Goal: Information Seeking & Learning: Learn about a topic

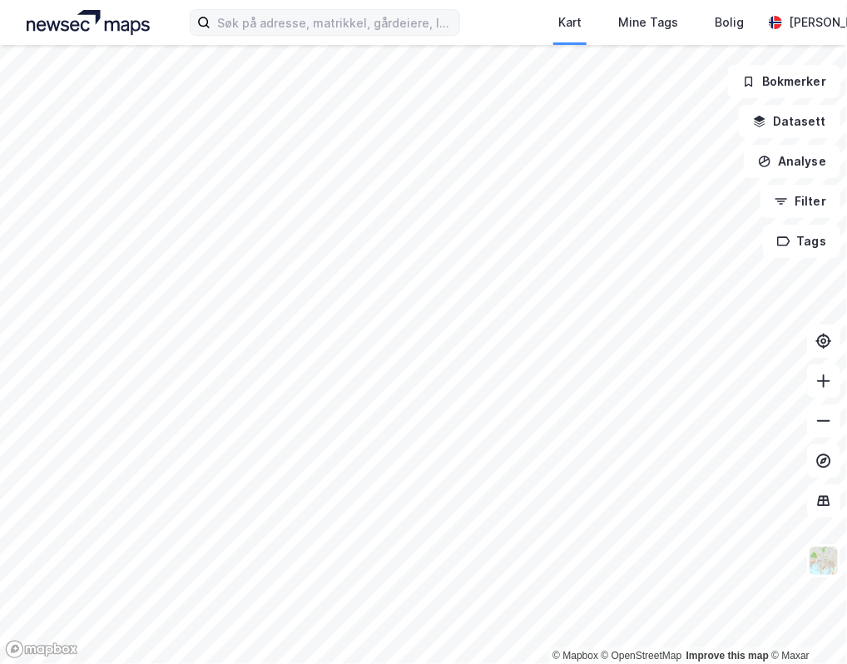
drag, startPoint x: 329, startPoint y: 42, endPoint x: 334, endPoint y: 30, distance: 13.4
click at [333, 31] on div "Kart Mine Tags Bolig [PERSON_NAME]" at bounding box center [423, 22] width 847 height 45
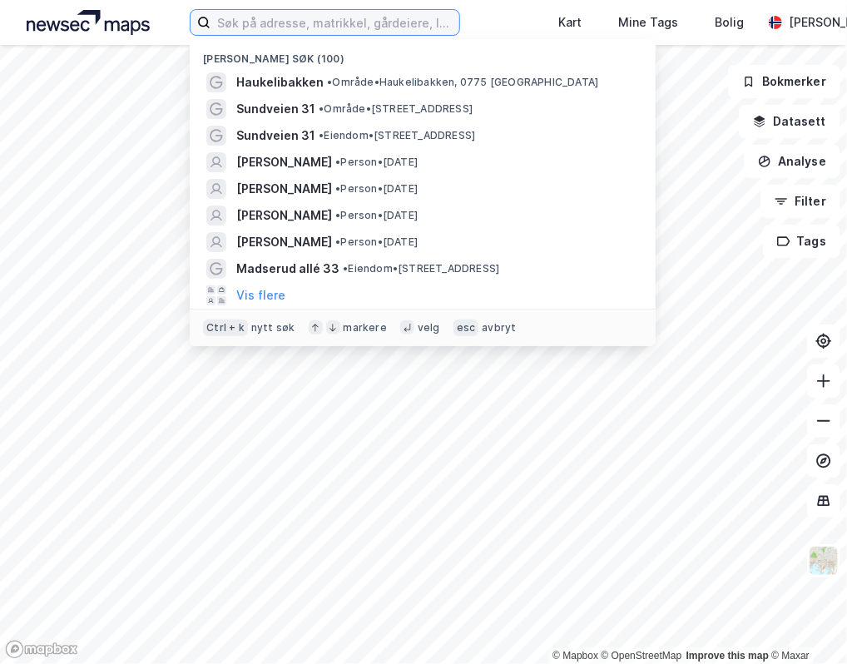
click at [334, 30] on input at bounding box center [334, 22] width 249 height 25
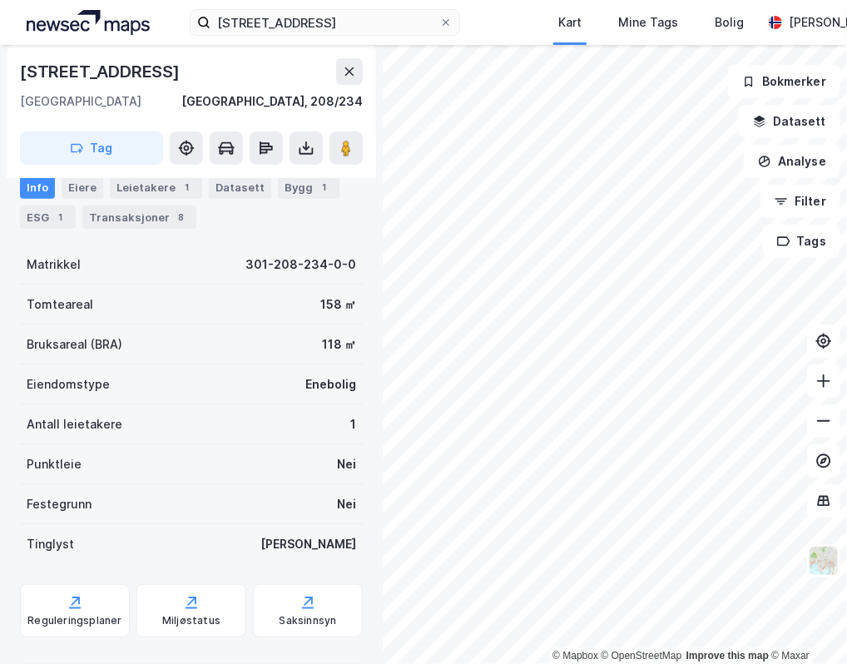
scroll to position [156, 0]
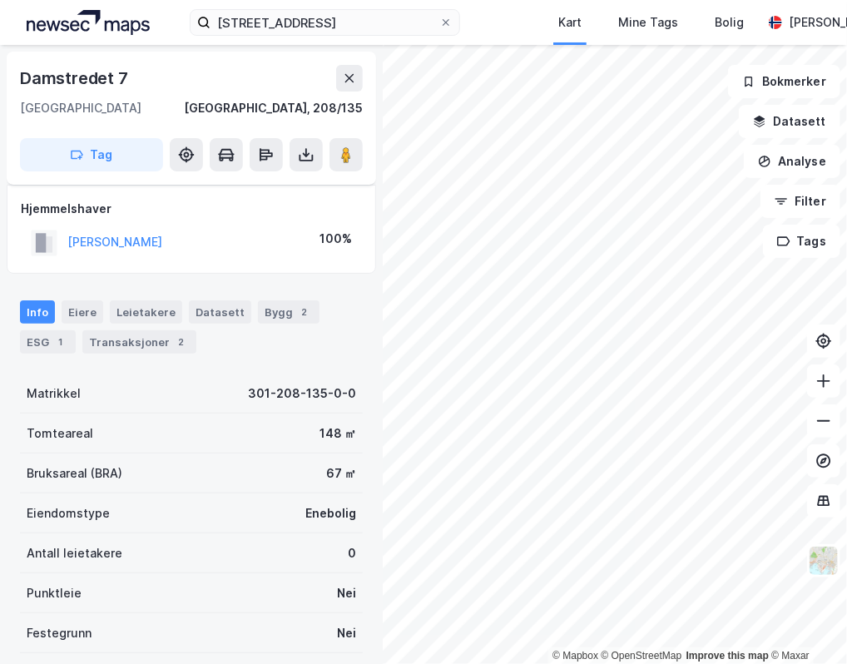
scroll to position [8, 0]
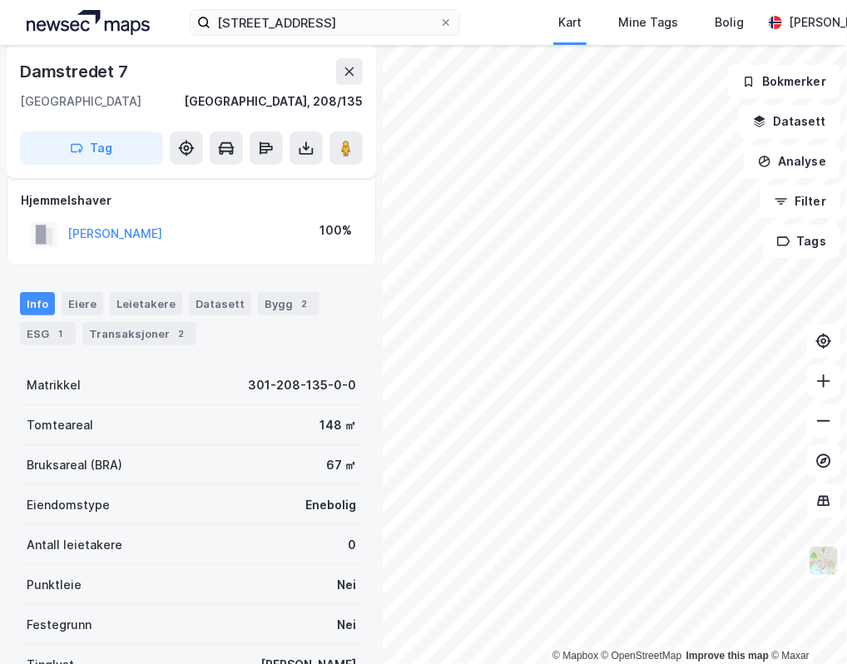
scroll to position [8, 0]
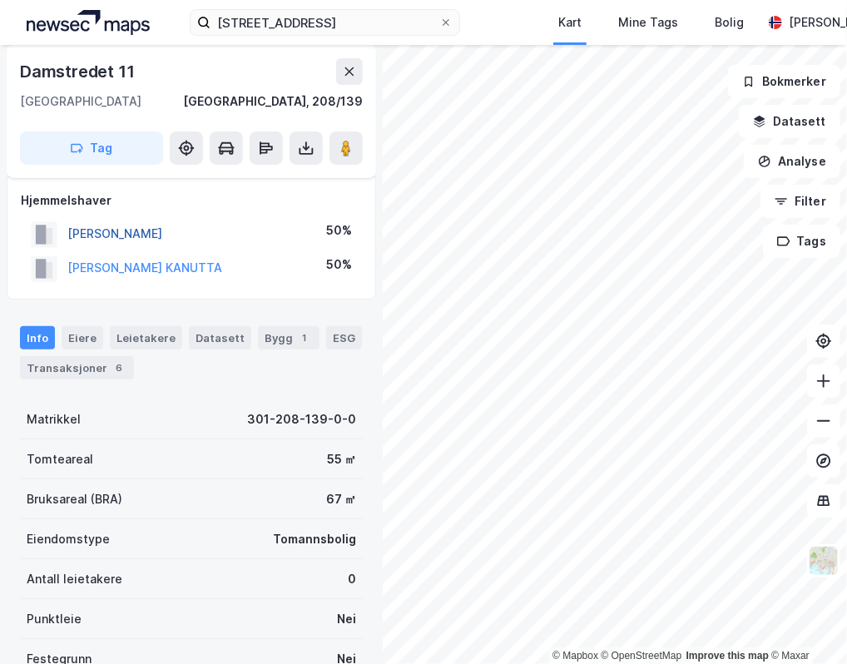
click at [0, 0] on button "[PERSON_NAME]" at bounding box center [0, 0] width 0 height 0
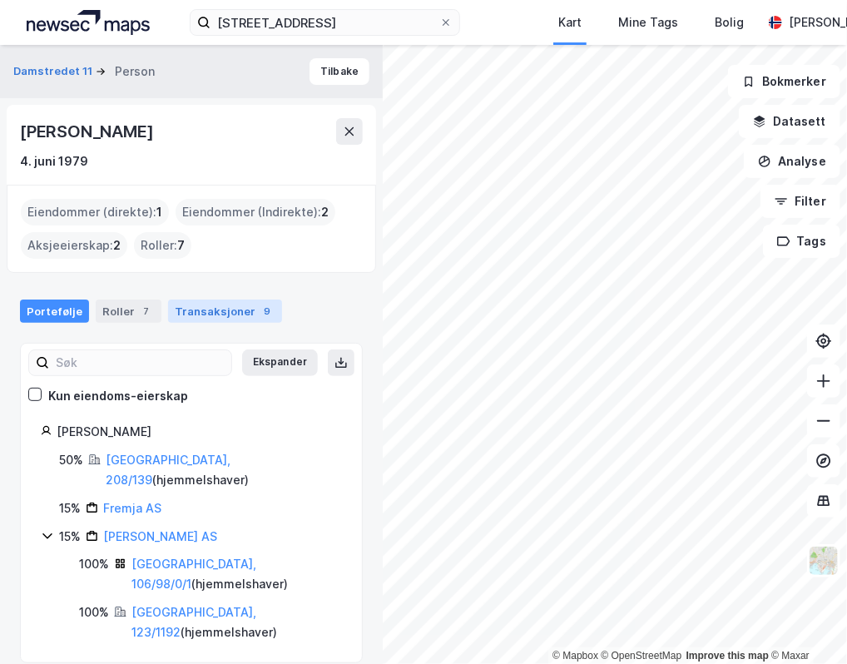
click at [196, 304] on div "Transaksjoner 9" at bounding box center [225, 310] width 114 height 23
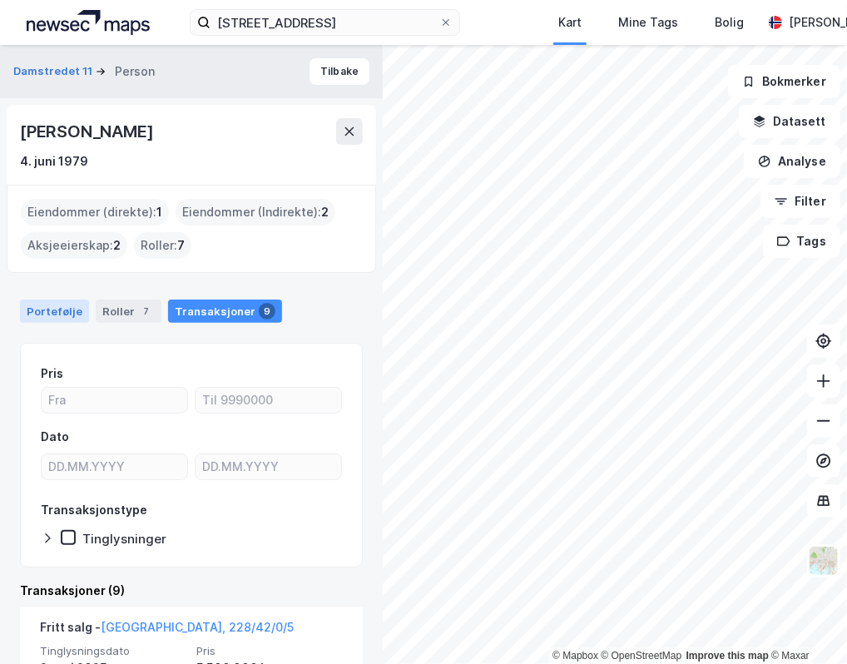
click at [56, 316] on div "Portefølje" at bounding box center [54, 310] width 69 height 23
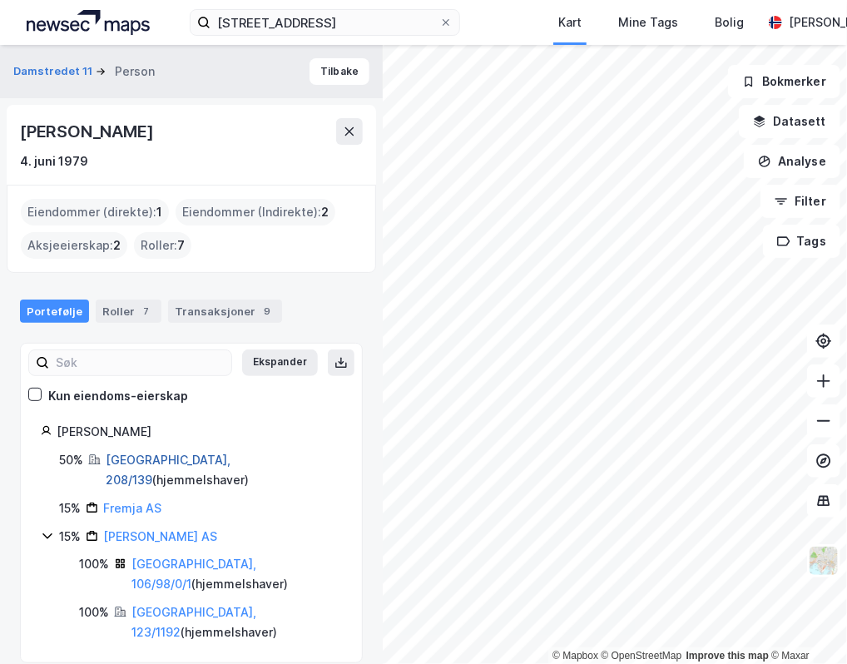
click at [151, 455] on link "[GEOGRAPHIC_DATA], 208/139" at bounding box center [168, 469] width 125 height 34
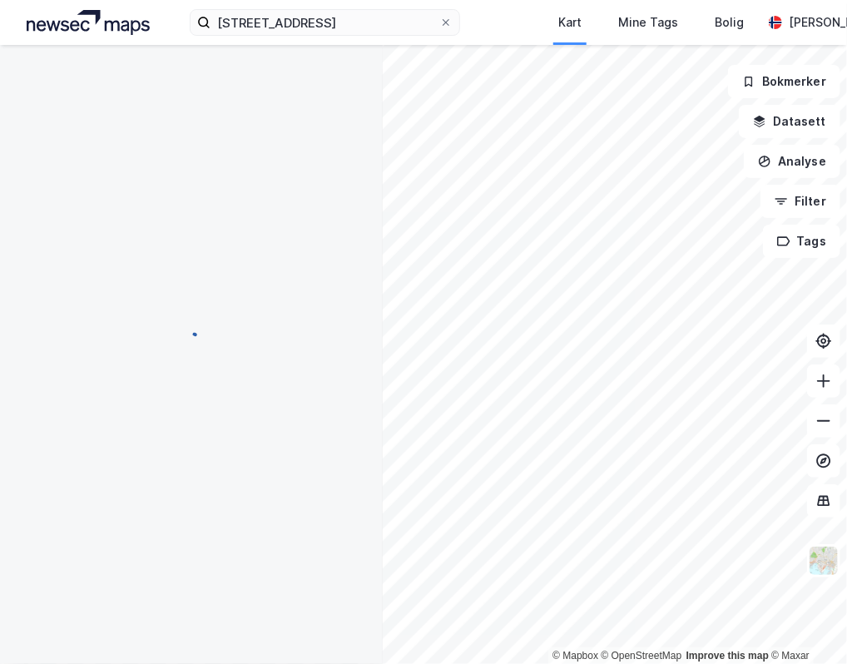
scroll to position [8, 0]
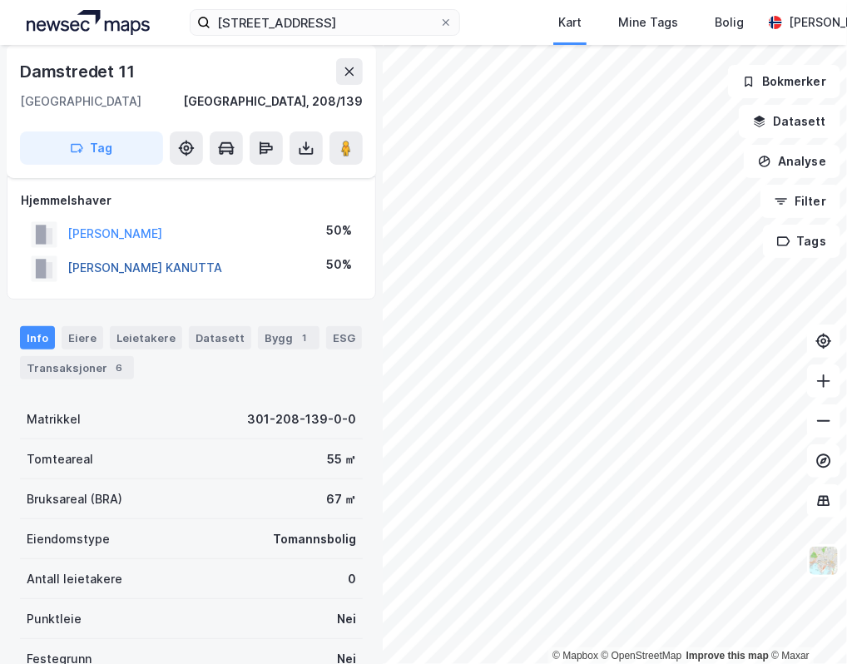
click at [0, 0] on button "[PERSON_NAME] KANUTTA" at bounding box center [0, 0] width 0 height 0
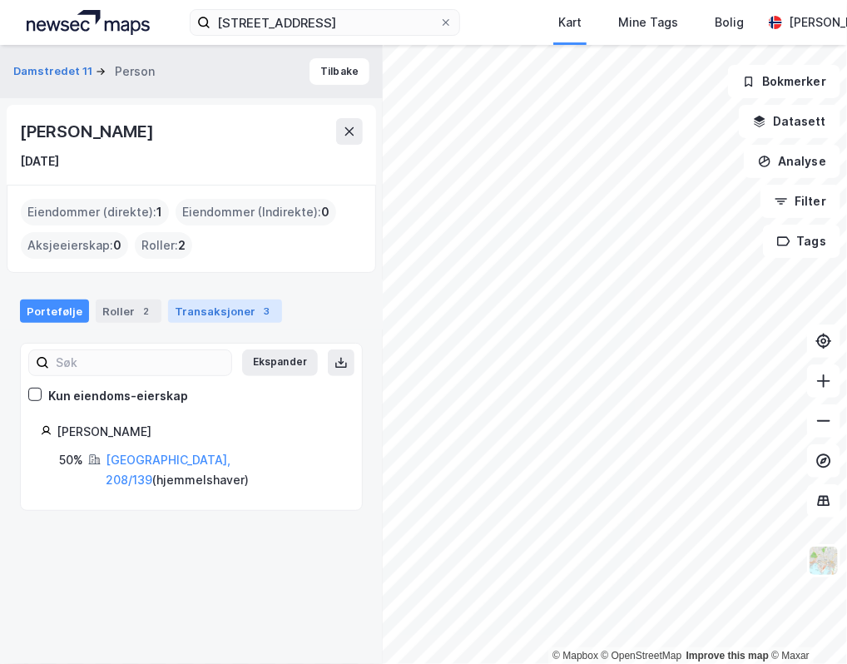
click at [230, 310] on div "Transaksjoner 3" at bounding box center [225, 310] width 114 height 23
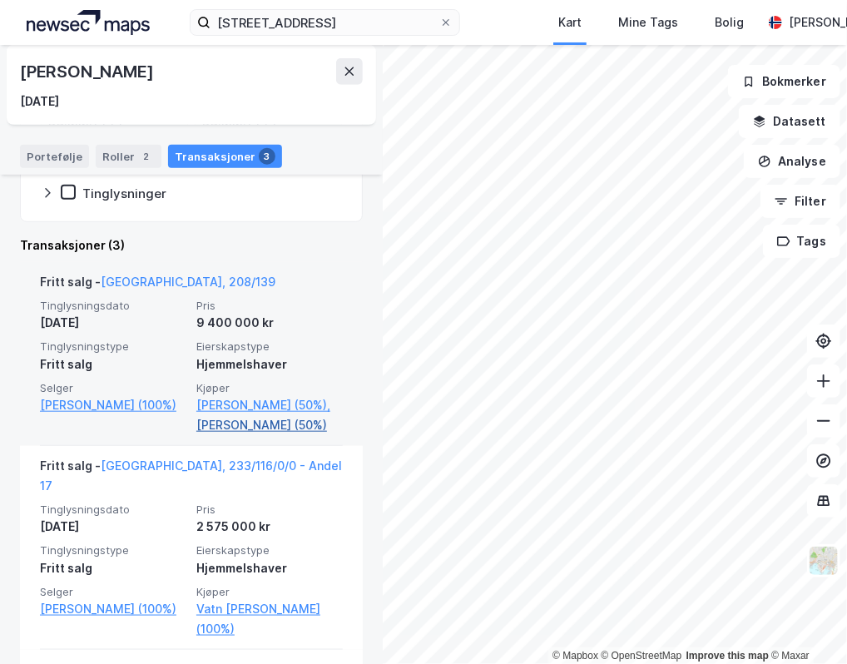
scroll to position [387, 0]
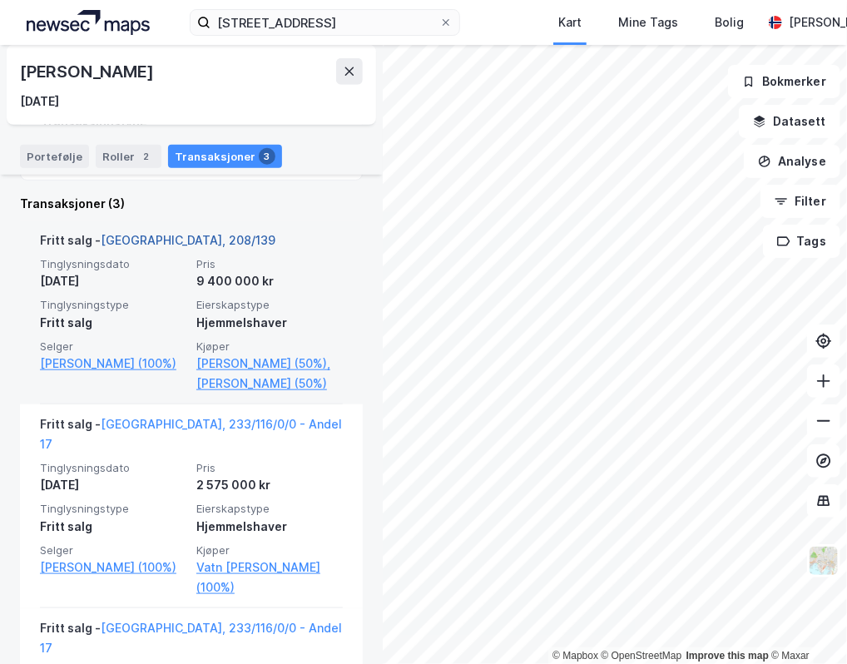
click at [159, 235] on div "Fritt salg - [GEOGRAPHIC_DATA], 208/139" at bounding box center [157, 243] width 235 height 27
click at [159, 235] on link "[GEOGRAPHIC_DATA], 208/139" at bounding box center [188, 240] width 175 height 14
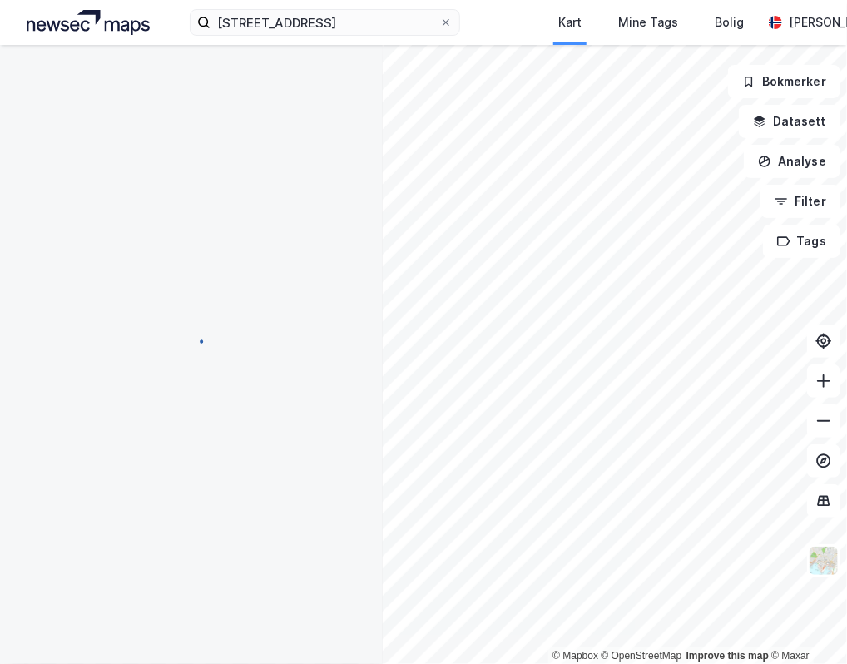
scroll to position [8, 0]
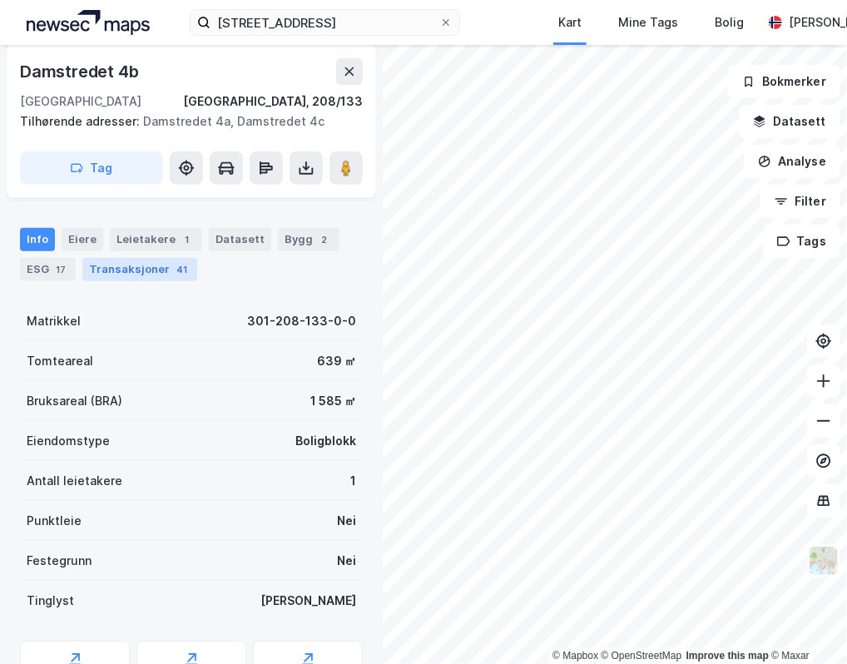
click at [166, 274] on div "Transaksjoner 41" at bounding box center [139, 269] width 115 height 23
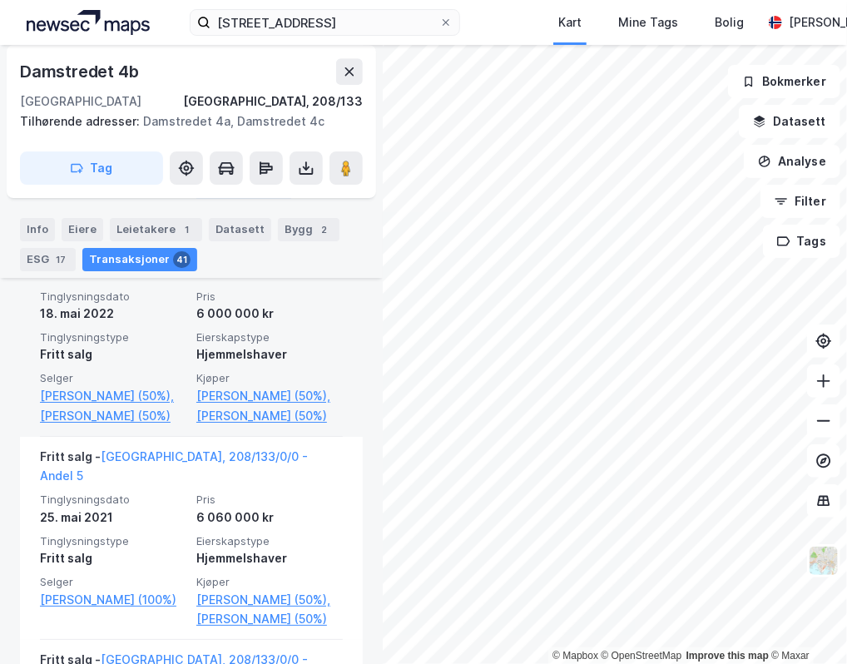
scroll to position [1925, 0]
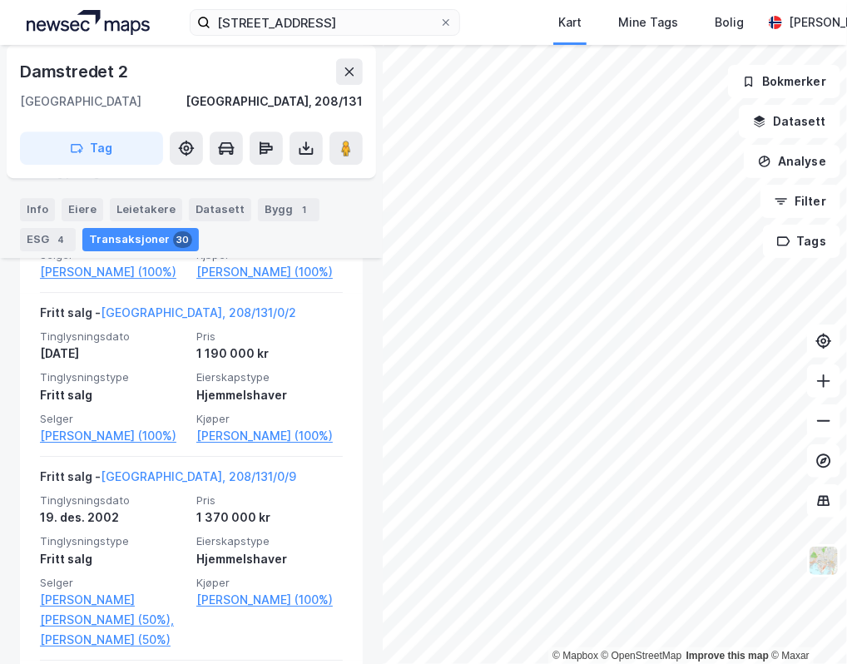
scroll to position [1802, 0]
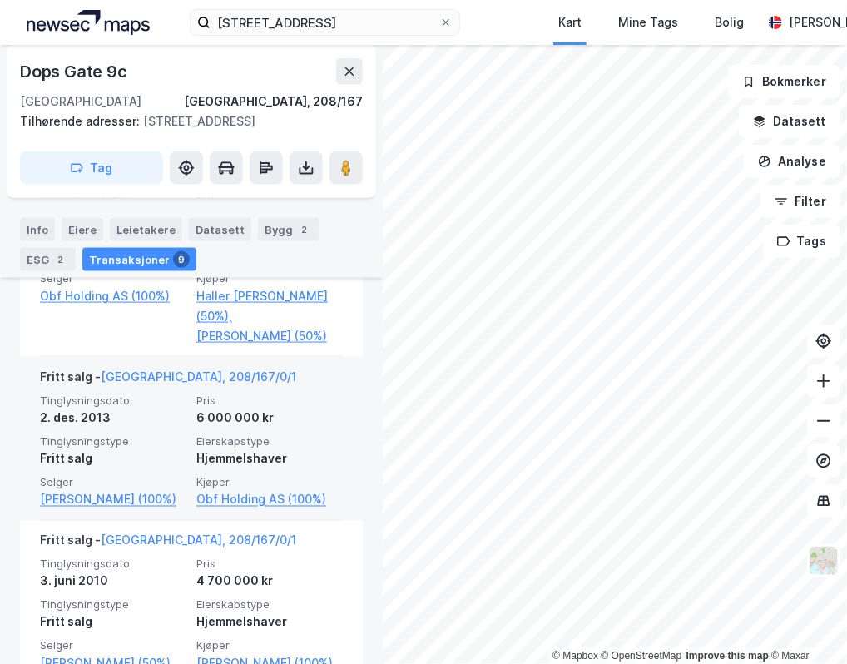
scroll to position [625, 0]
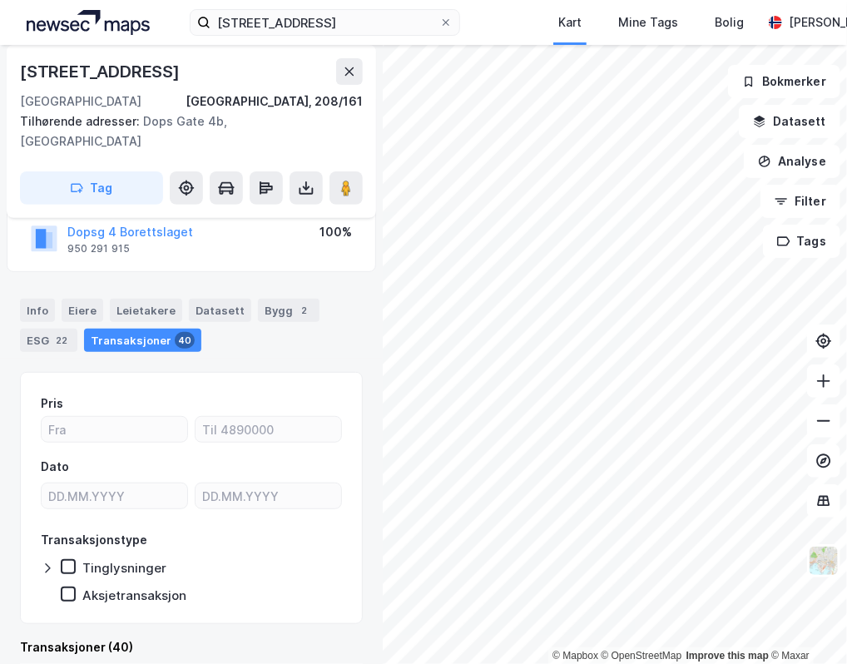
scroll to position [542, 0]
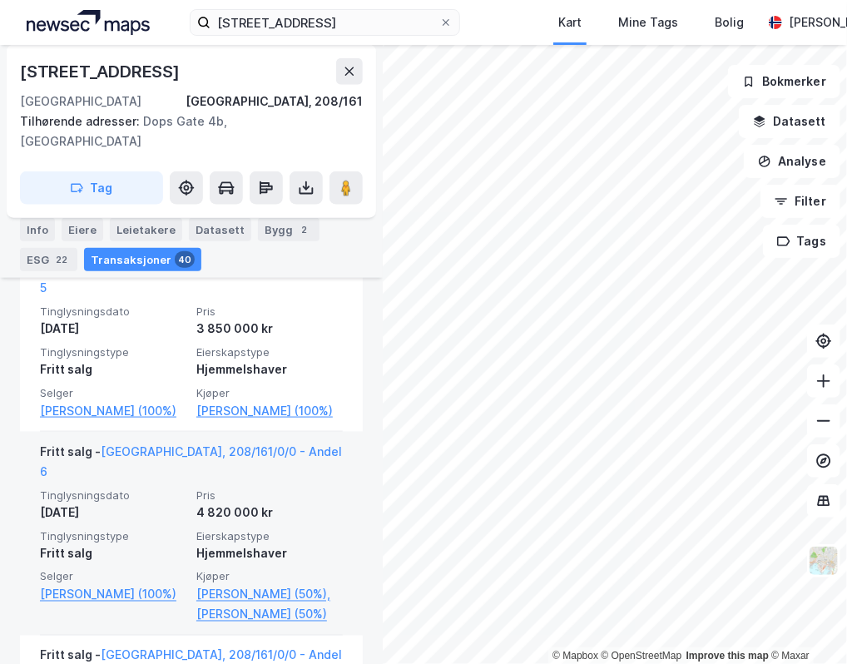
click at [327, 476] on div "© Mapbox © OpenStreetMap Improve this map © Maxar [STREET_ADDRESS], 208/161 Til…" at bounding box center [423, 354] width 847 height 619
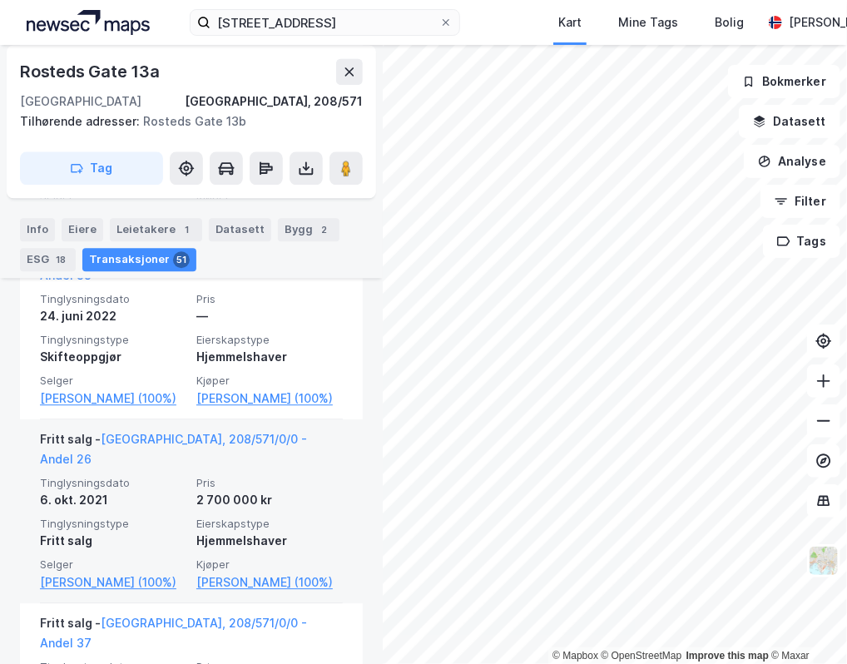
scroll to position [1623, 0]
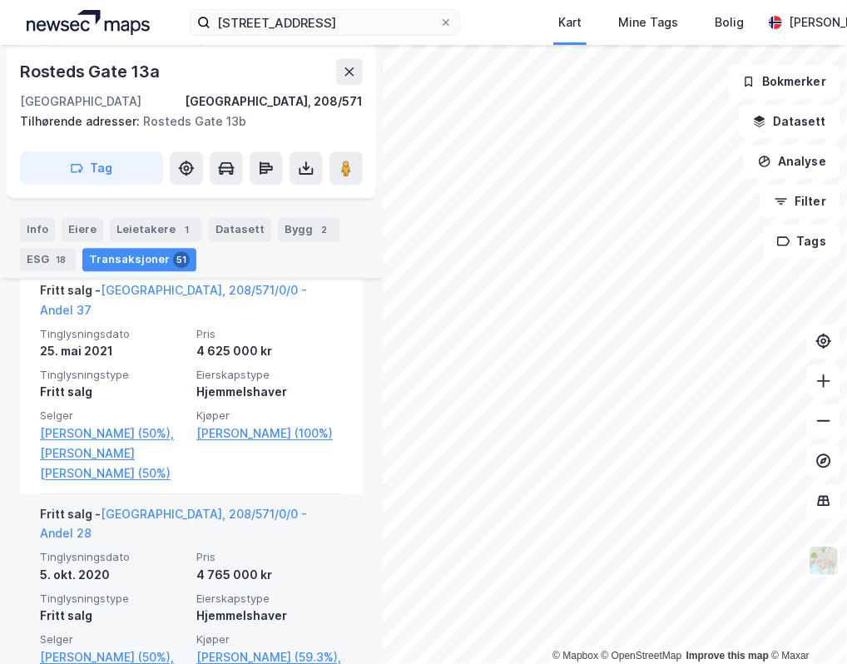
click at [235, 505] on div "© Mapbox © OpenStreetMap Improve this map © Maxar [STREET_ADDRESS], 208/571 Til…" at bounding box center [423, 354] width 847 height 619
click at [110, 663] on link "[PERSON_NAME] (50%)" at bounding box center [113, 676] width 146 height 20
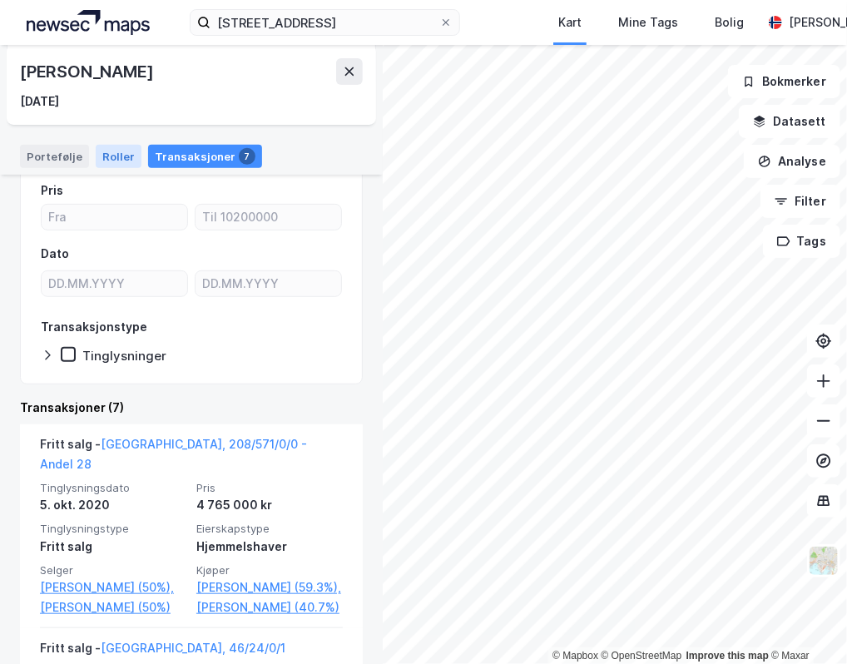
scroll to position [166, 0]
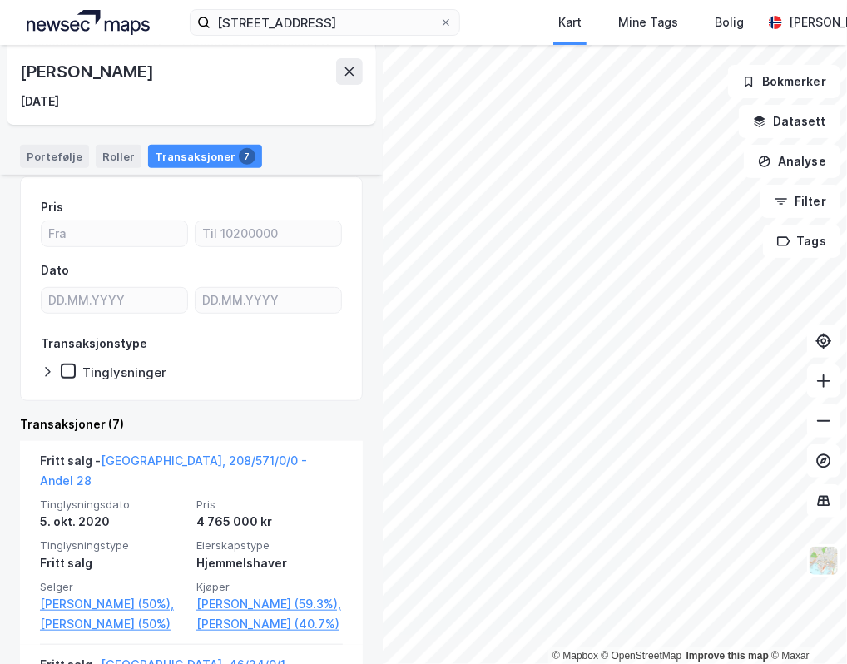
click at [86, 147] on div "Portefølje Roller Transaksjoner 7" at bounding box center [191, 156] width 343 height 23
click at [70, 153] on div "Portefølje" at bounding box center [54, 156] width 69 height 23
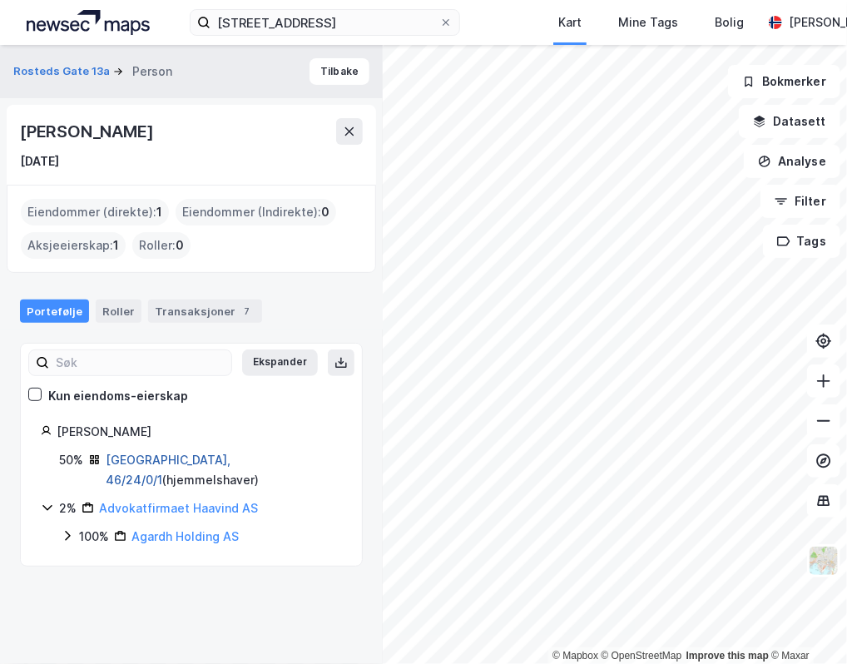
click at [170, 462] on link "[GEOGRAPHIC_DATA], 46/24/0/1" at bounding box center [168, 469] width 125 height 34
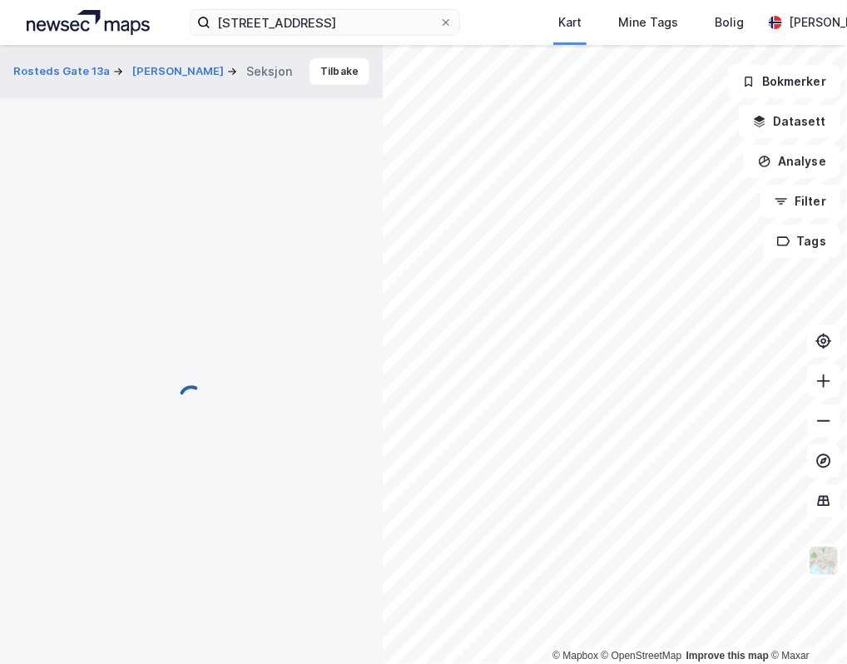
scroll to position [269, 0]
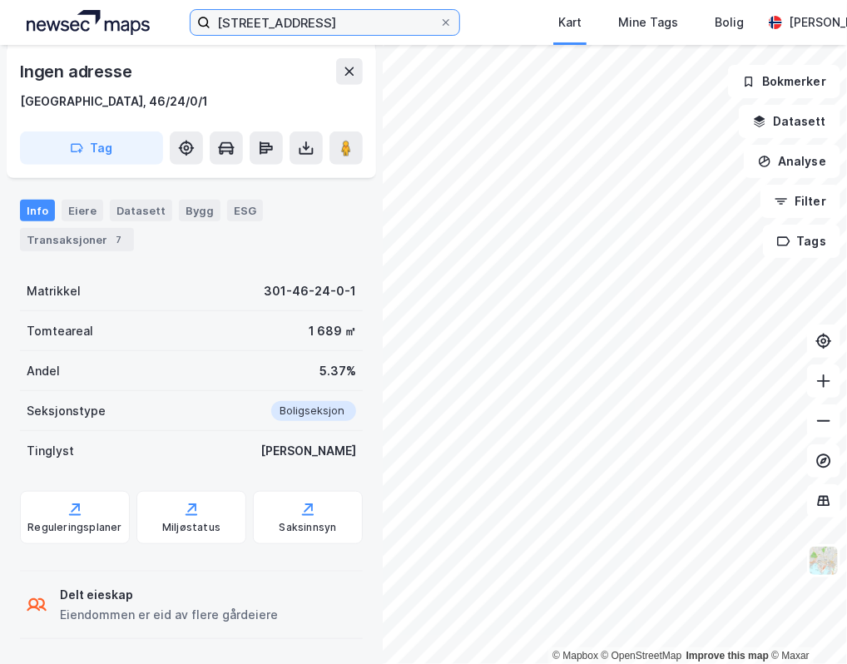
click at [331, 23] on input "[STREET_ADDRESS]" at bounding box center [324, 22] width 229 height 25
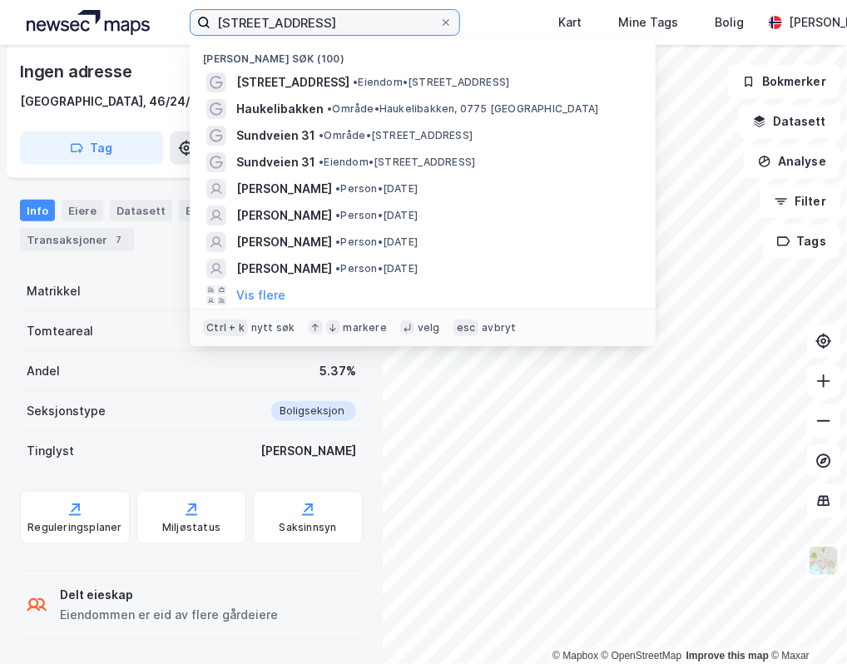
click at [331, 22] on input "[STREET_ADDRESS]" at bounding box center [324, 22] width 229 height 25
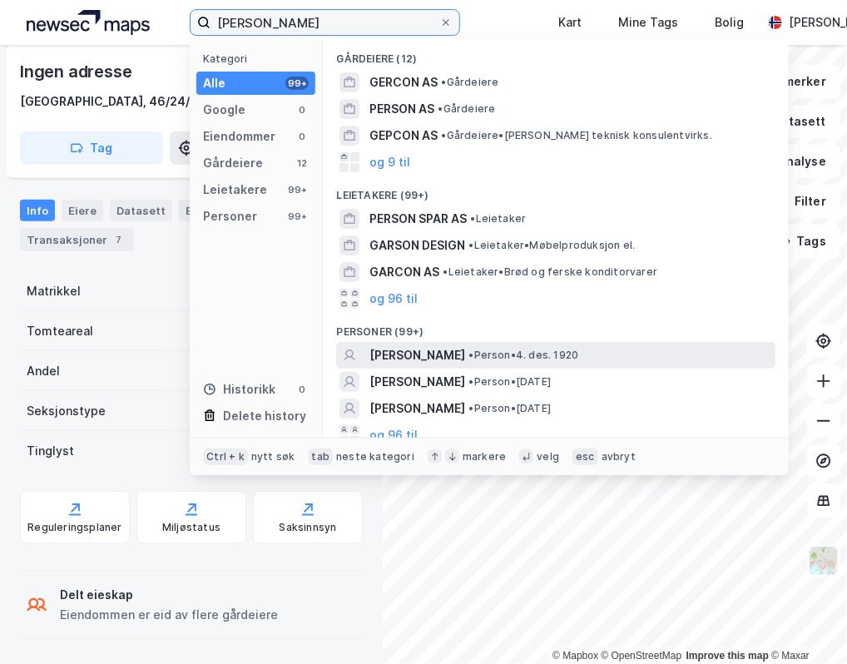
type input "[PERSON_NAME]"
click at [465, 363] on span "[PERSON_NAME]" at bounding box center [417, 355] width 96 height 20
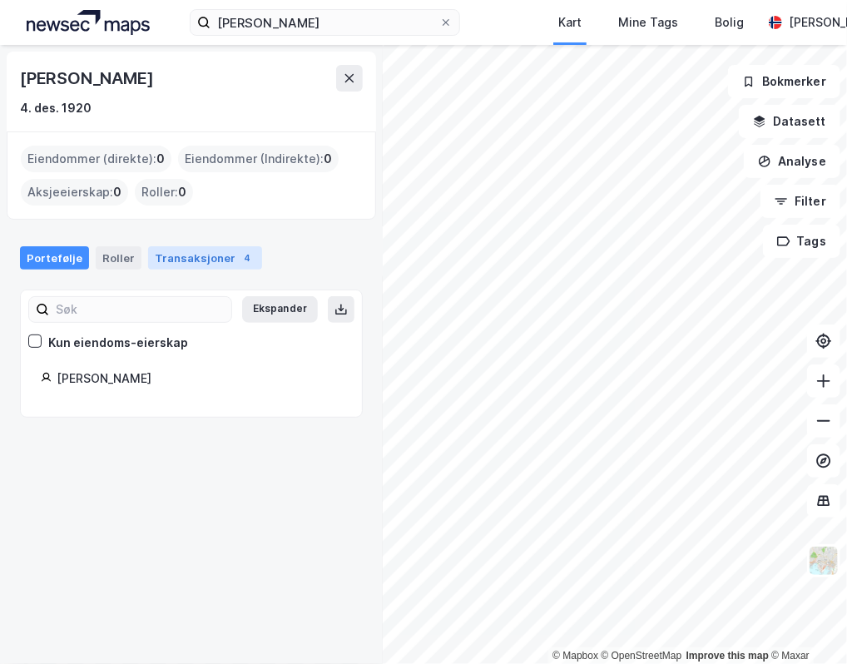
click at [217, 258] on div "Transaksjoner 4" at bounding box center [205, 257] width 114 height 23
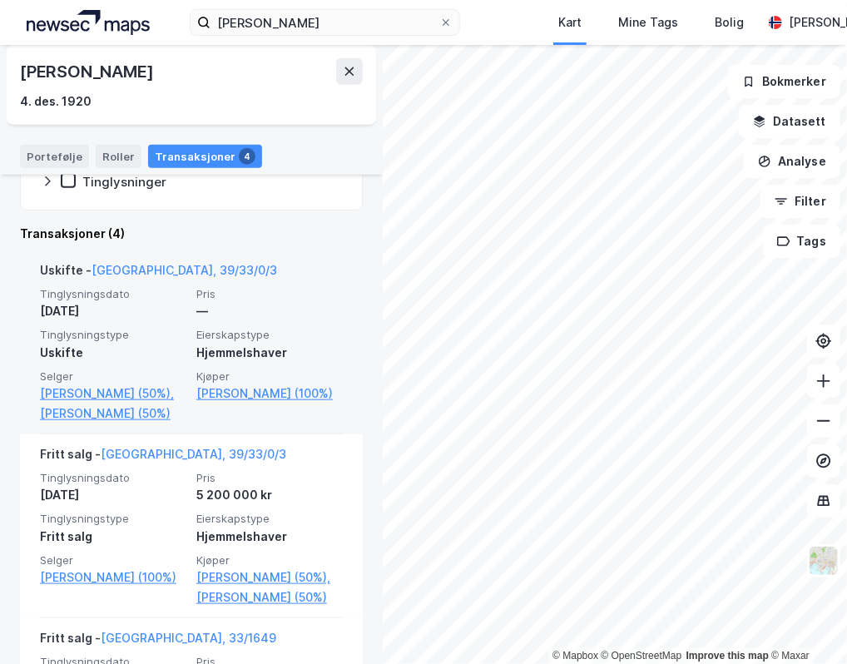
scroll to position [250, 0]
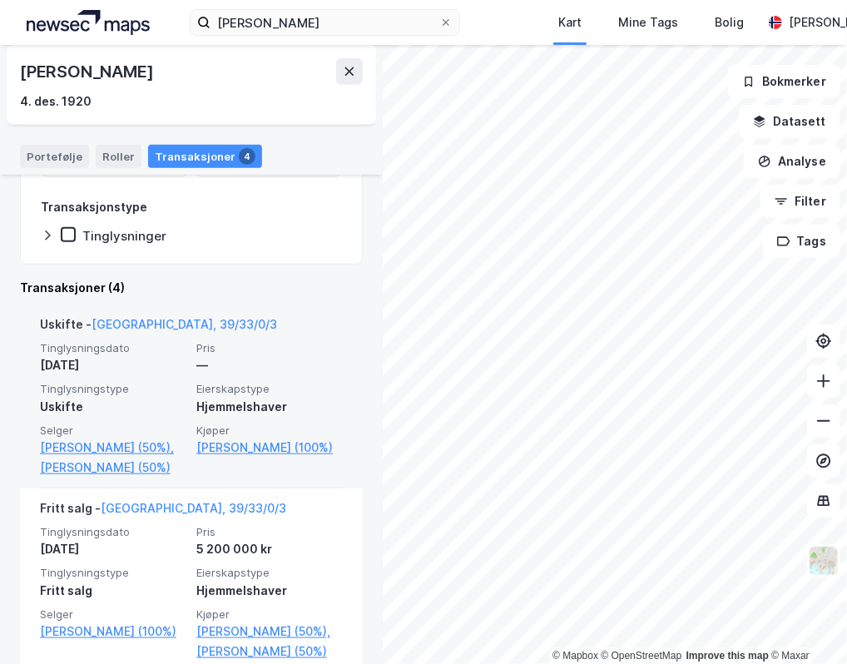
click at [123, 315] on div "Uskifte - [GEOGRAPHIC_DATA], 39/33/0/3" at bounding box center [158, 327] width 237 height 27
click at [122, 324] on link "[GEOGRAPHIC_DATA], 39/33/0/3" at bounding box center [183, 324] width 185 height 14
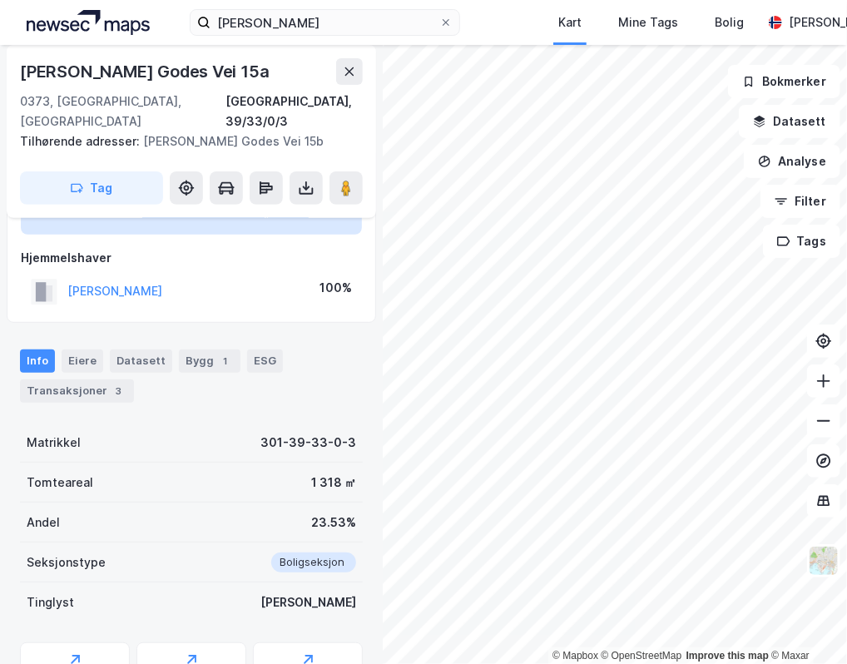
scroll to position [24, 0]
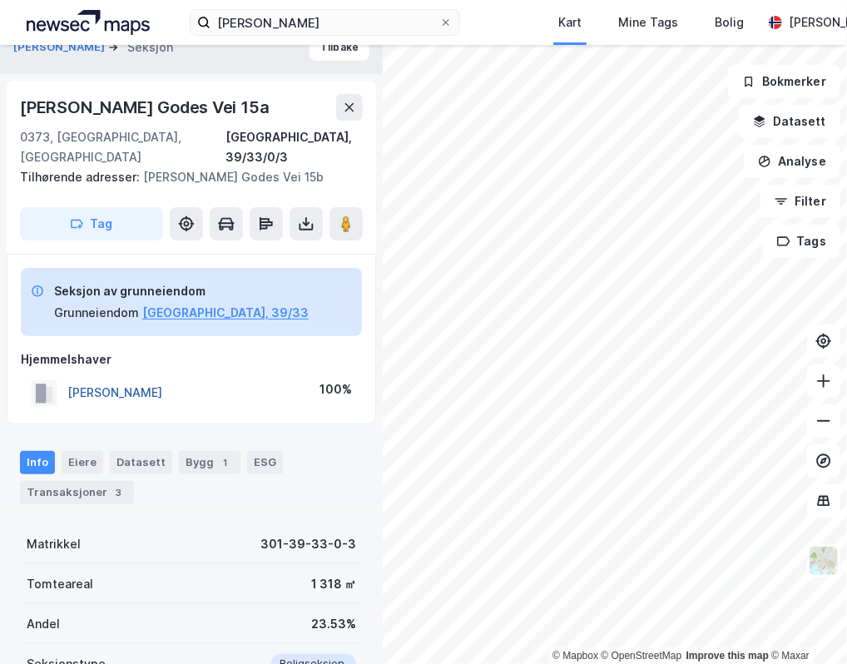
click at [0, 0] on button "[PERSON_NAME]" at bounding box center [0, 0] width 0 height 0
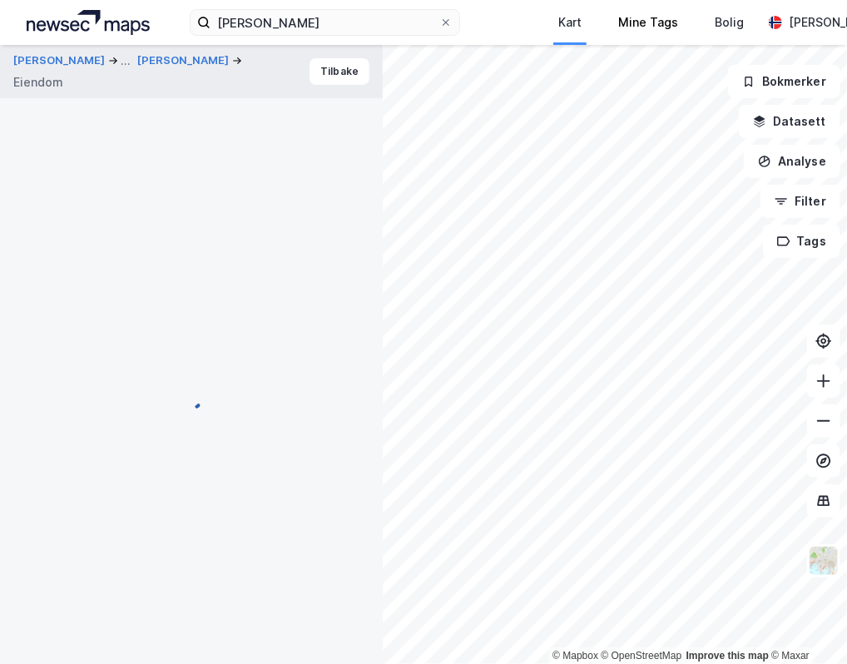
scroll to position [24, 0]
